Goal: Transaction & Acquisition: Purchase product/service

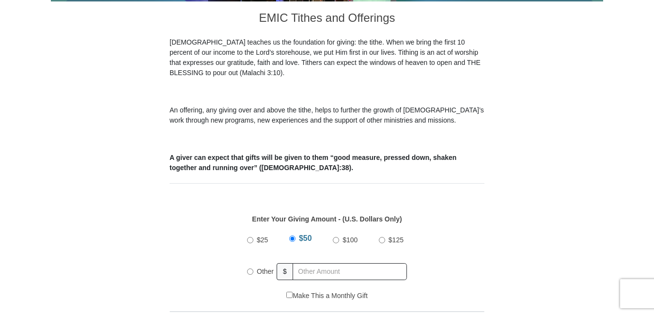
scroll to position [282, 0]
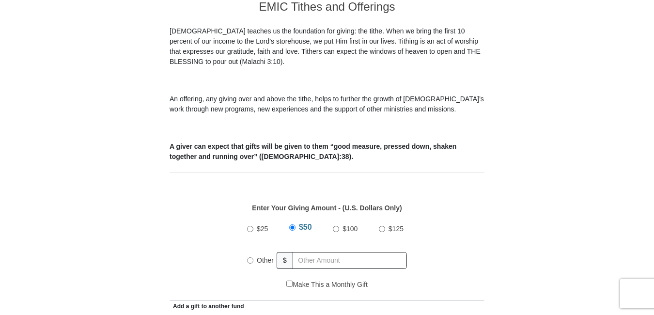
click at [248, 257] on input "Other" at bounding box center [250, 260] width 6 height 6
radio input "true"
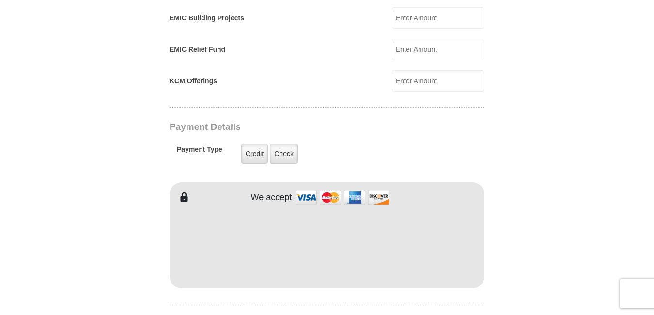
scroll to position [689, 0]
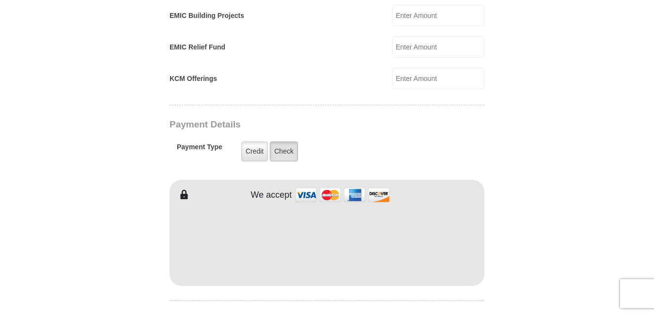
type input "150.00"
click at [277, 141] on label "Check" at bounding box center [284, 151] width 28 height 20
click at [0, 0] on input "Check" at bounding box center [0, 0] width 0 height 0
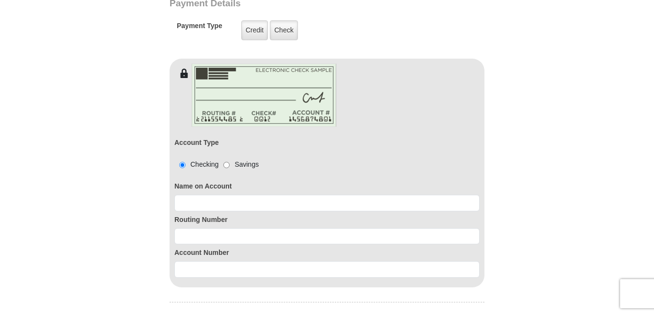
scroll to position [819, 0]
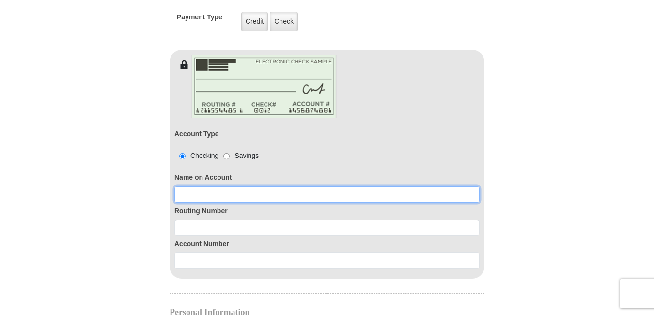
drag, startPoint x: 229, startPoint y: 184, endPoint x: 236, endPoint y: 184, distance: 7.3
click at [236, 186] on input at bounding box center [326, 194] width 305 height 16
type input "[PERSON_NAME] & [PERSON_NAME]"
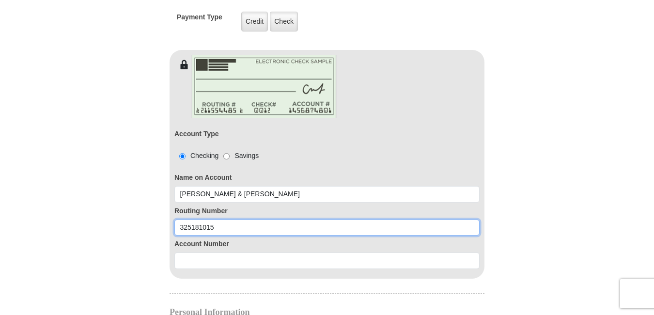
type input "325181015"
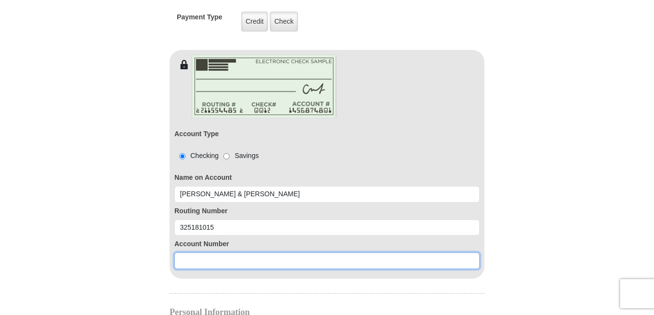
click at [187, 252] on input at bounding box center [326, 260] width 305 height 16
click at [187, 252] on input "5308146315" at bounding box center [326, 260] width 305 height 16
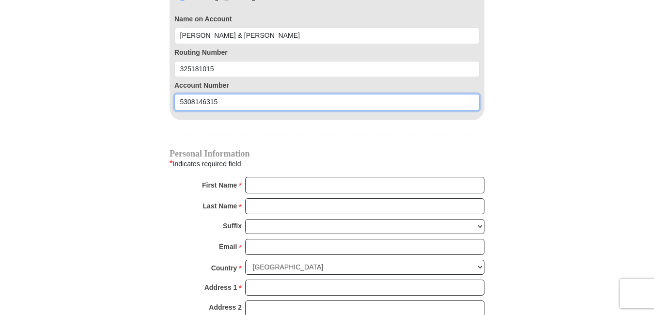
scroll to position [982, 0]
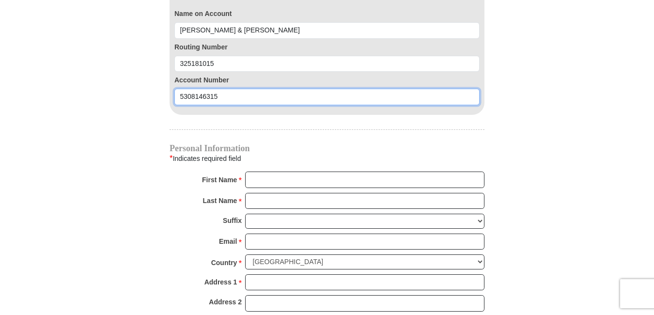
type input "5308146315"
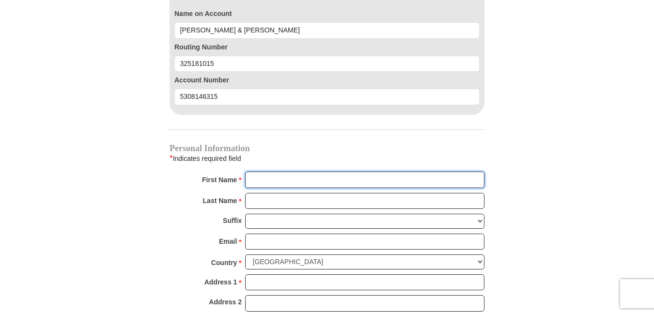
click at [288, 171] on input "First Name *" at bounding box center [364, 179] width 239 height 16
type input "[PERSON_NAME] and [PERSON_NAME]"
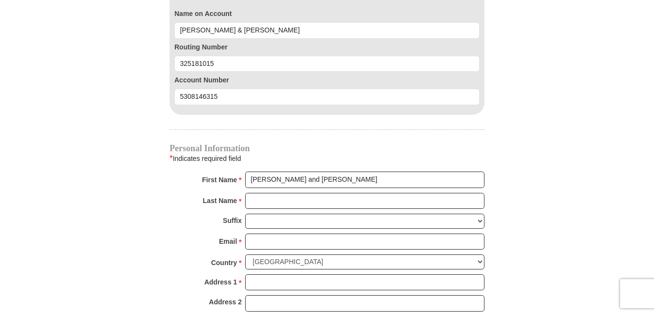
type input "[PERSON_NAME]"
type input "[EMAIL_ADDRESS][DOMAIN_NAME]"
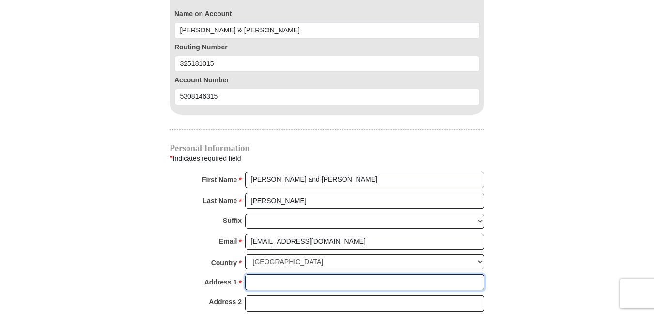
type input "[STREET_ADDRESS][PERSON_NAME]"
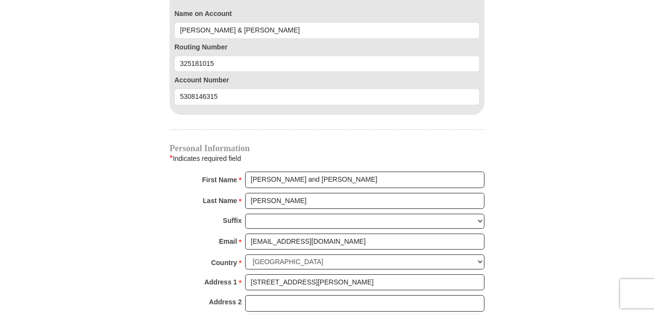
type input "[PERSON_NAME]"
select select "OR"
type input "97404"
type input "5418701620"
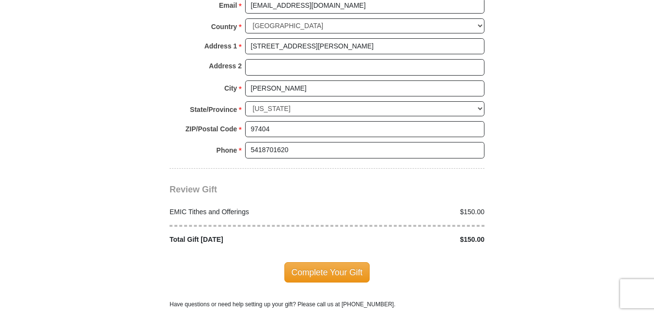
scroll to position [1241, 0]
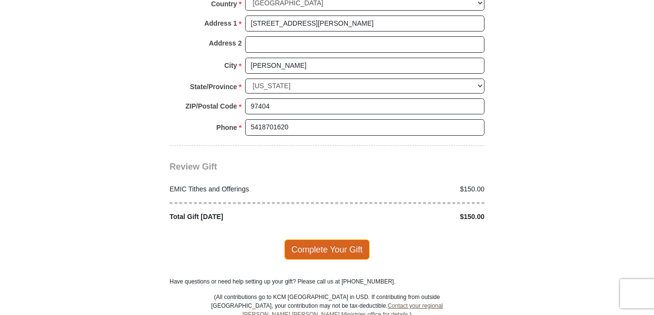
click at [289, 239] on span "Complete Your Gift" at bounding box center [327, 249] width 86 height 20
